Goal: Transaction & Acquisition: Purchase product/service

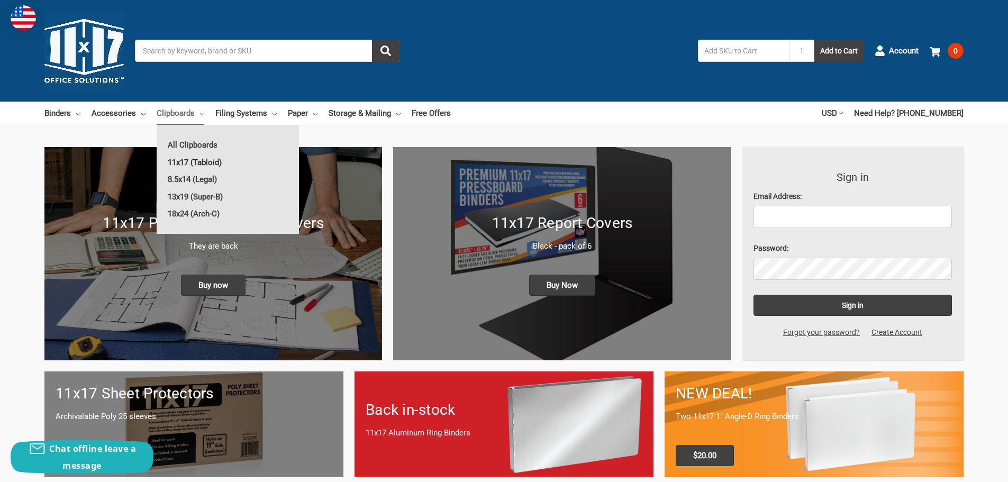
click at [197, 164] on link "11x17 (Tabloid)" at bounding box center [228, 162] width 142 height 17
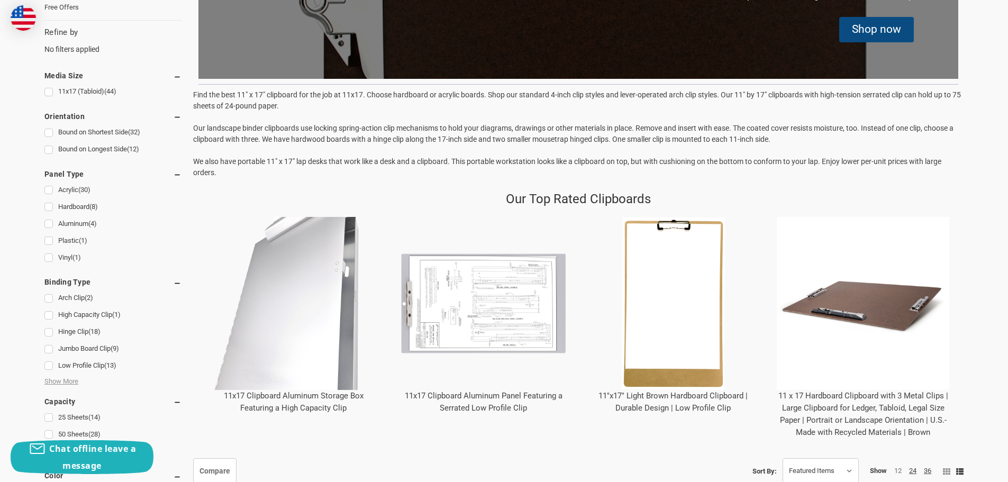
scroll to position [317, 0]
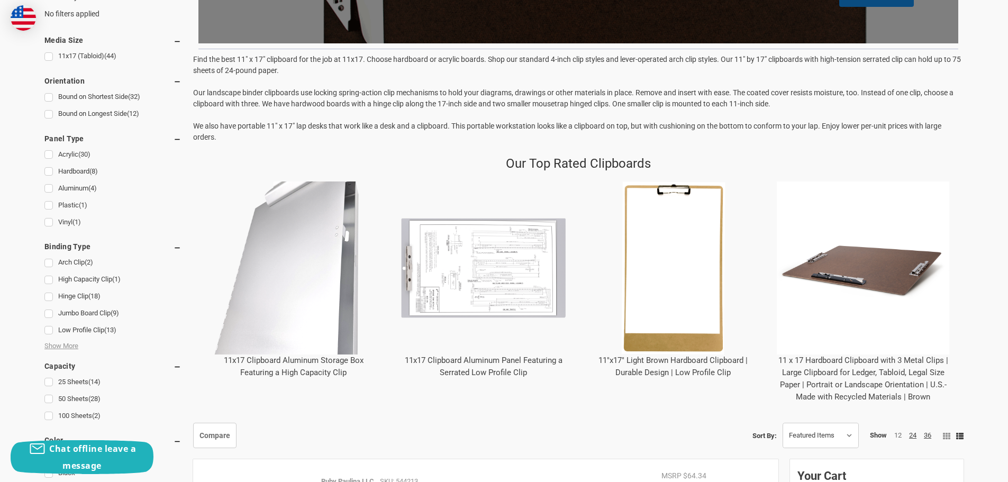
click at [882, 275] on img "11 x 17 Hardboard Clipboard with 3 Metal Clips | Large Clipboard for Ledger, Ta…" at bounding box center [863, 267] width 173 height 173
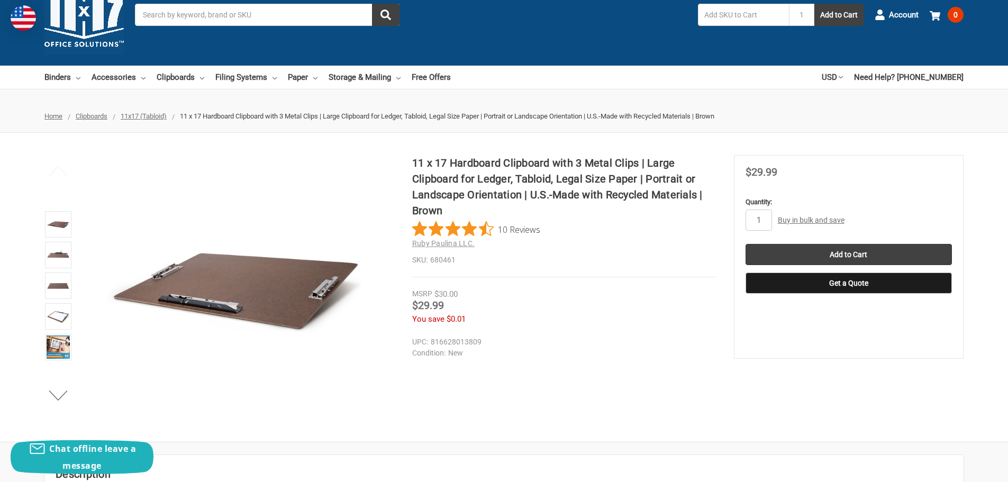
scroll to position [53, 0]
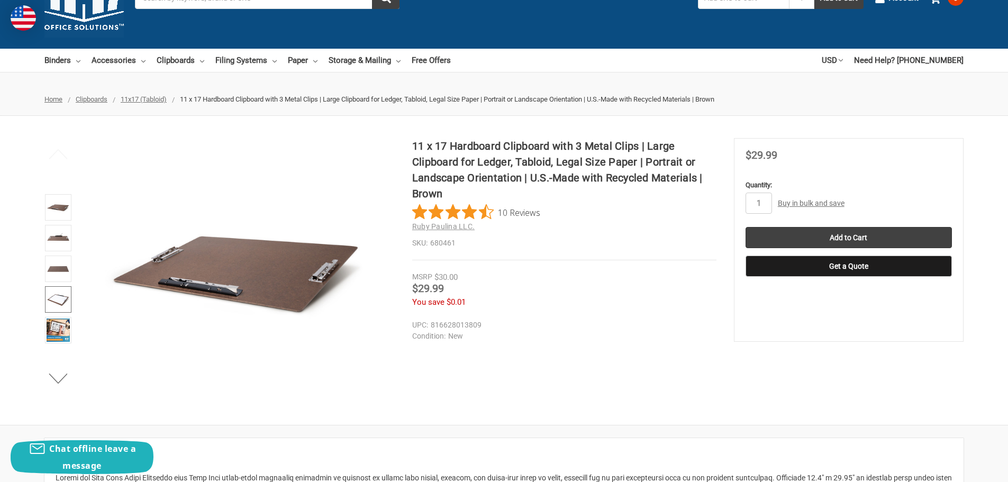
click at [56, 298] on img at bounding box center [58, 299] width 23 height 23
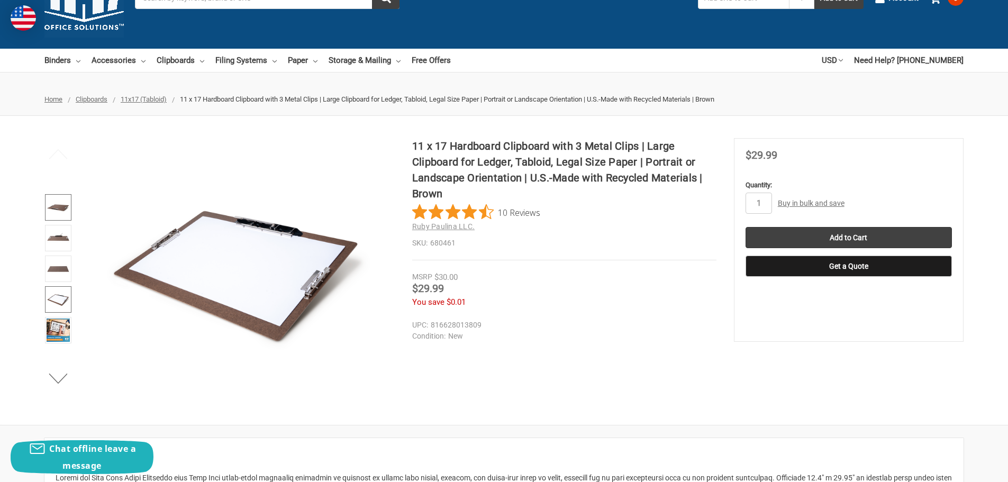
click at [53, 207] on img at bounding box center [58, 207] width 23 height 23
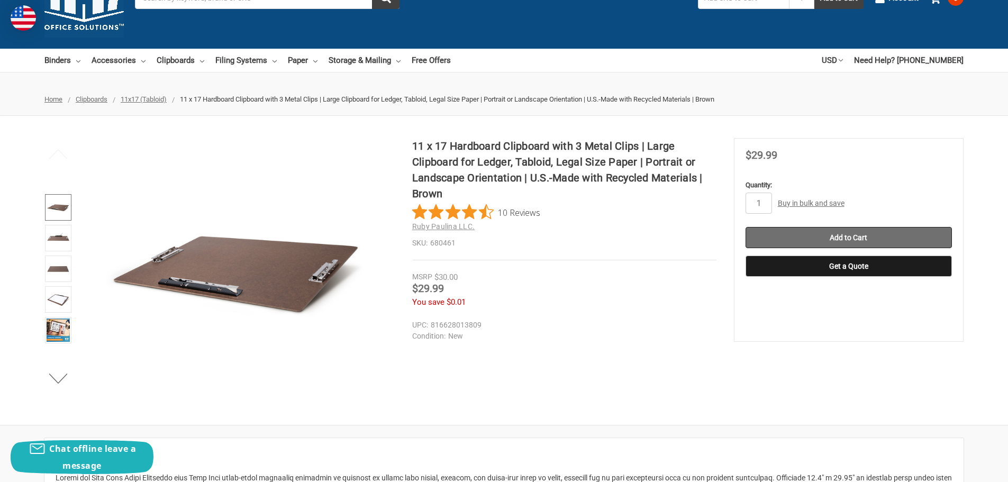
click at [843, 231] on input "Add to Cart" at bounding box center [848, 237] width 206 height 21
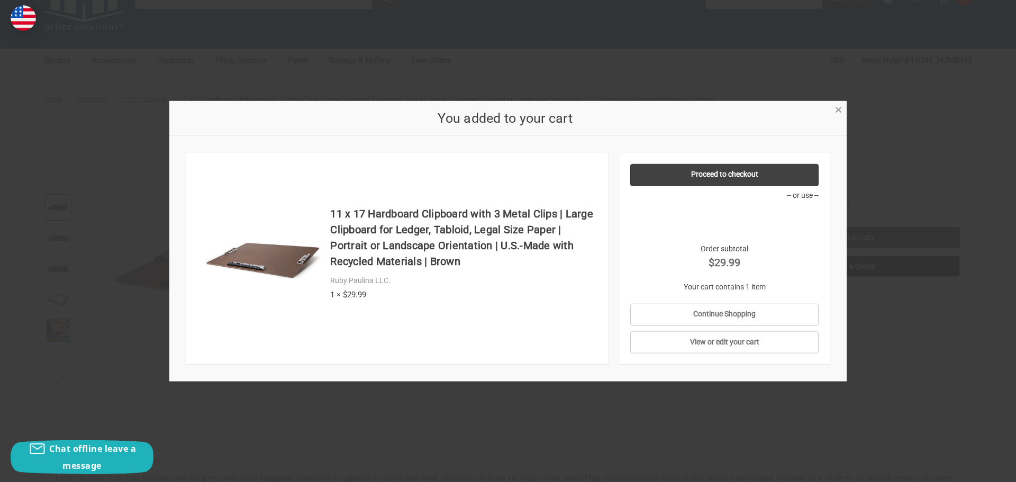
click at [836, 110] on span "×" at bounding box center [838, 109] width 7 height 15
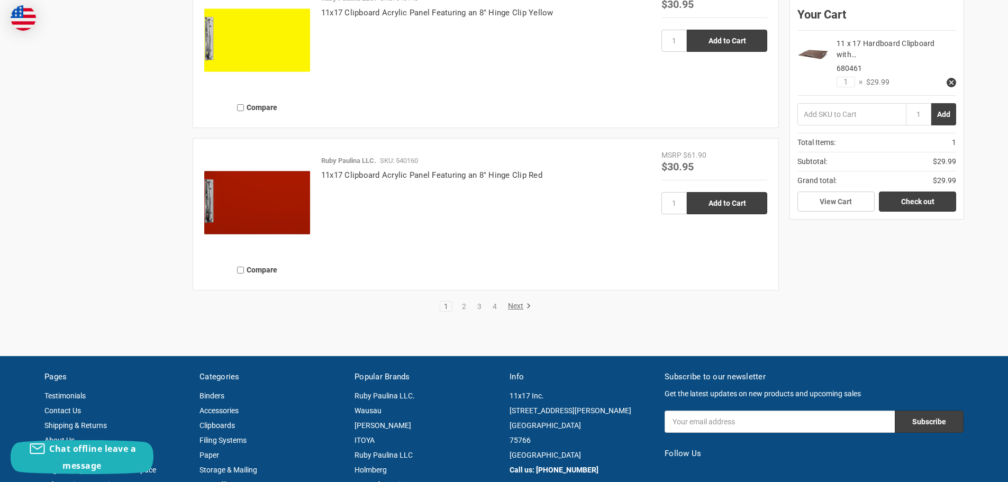
scroll to position [2539, 0]
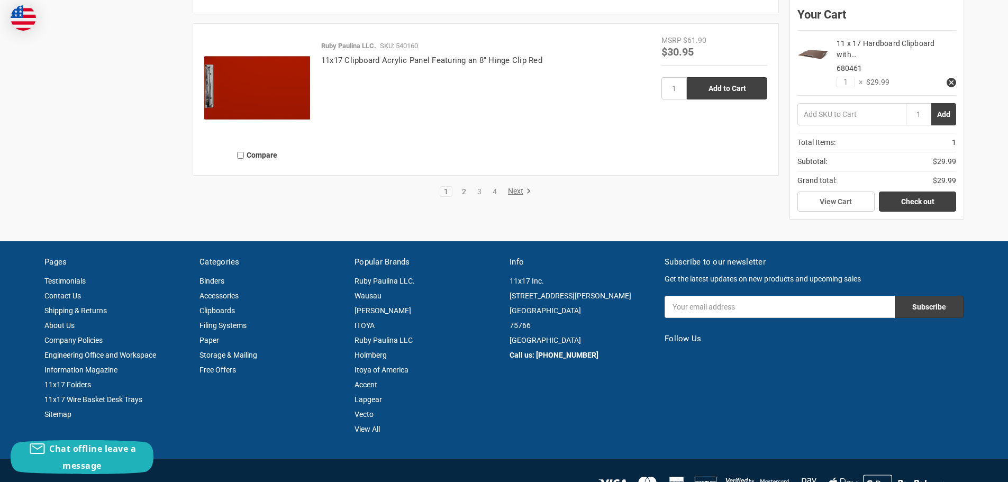
click at [460, 191] on link "2" at bounding box center [464, 191] width 12 height 7
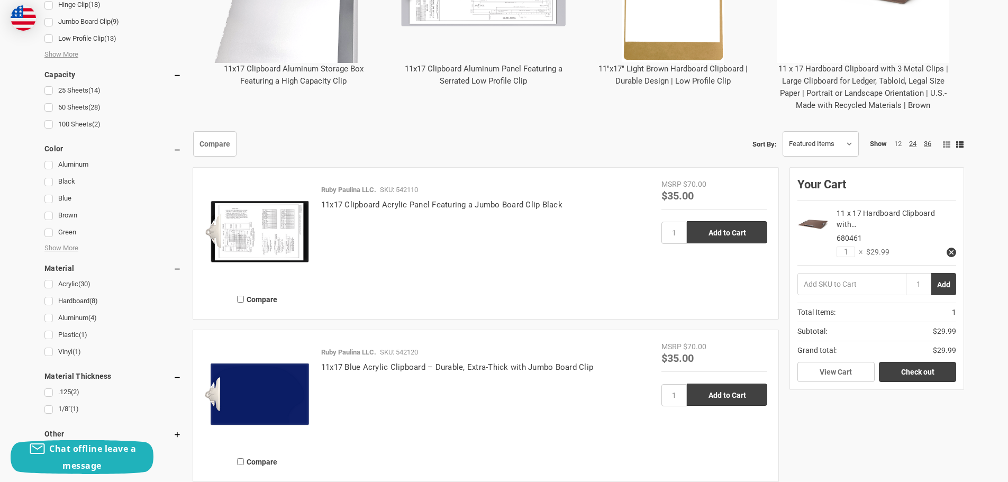
scroll to position [635, 0]
